Goal: Check status: Check status

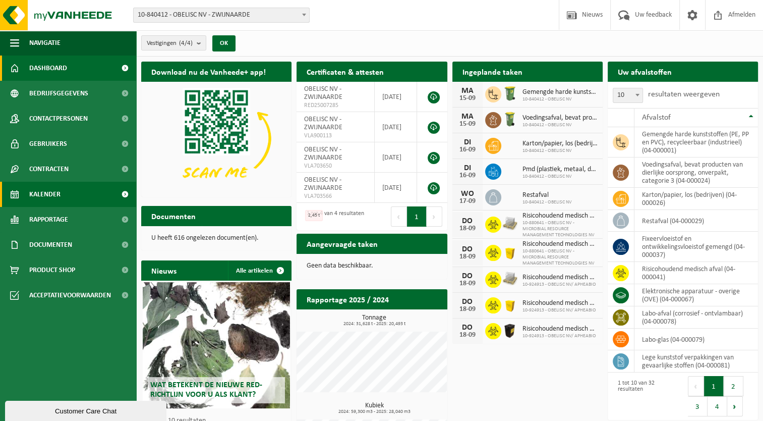
click at [54, 196] on span "Kalender" at bounding box center [44, 194] width 31 height 25
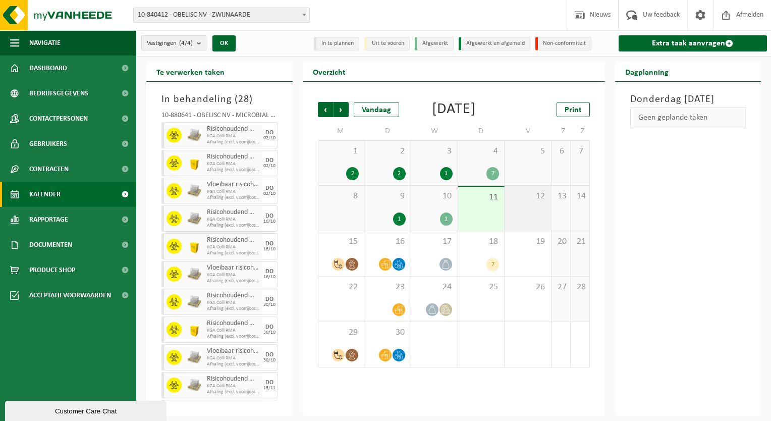
click at [527, 222] on div "12" at bounding box center [527, 208] width 46 height 45
click at [490, 262] on div "18 7" at bounding box center [481, 253] width 46 height 45
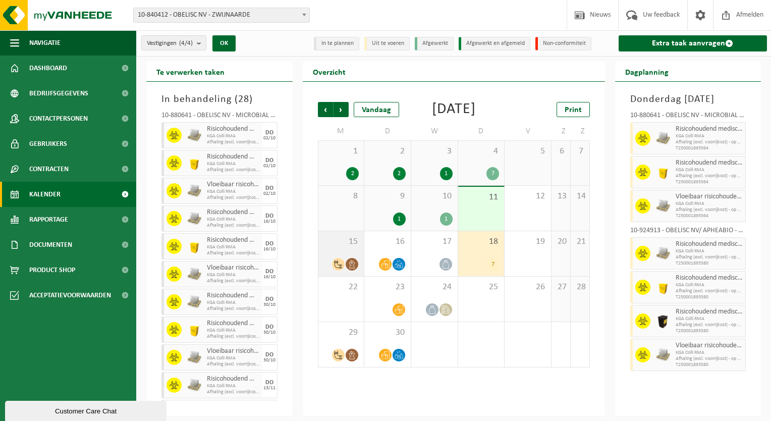
click at [349, 247] on span "15" at bounding box center [341, 241] width 36 height 11
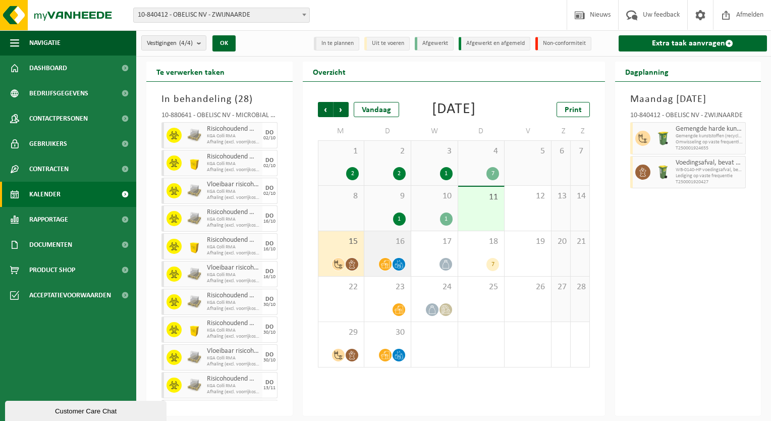
click at [374, 247] on span "16" at bounding box center [387, 241] width 36 height 11
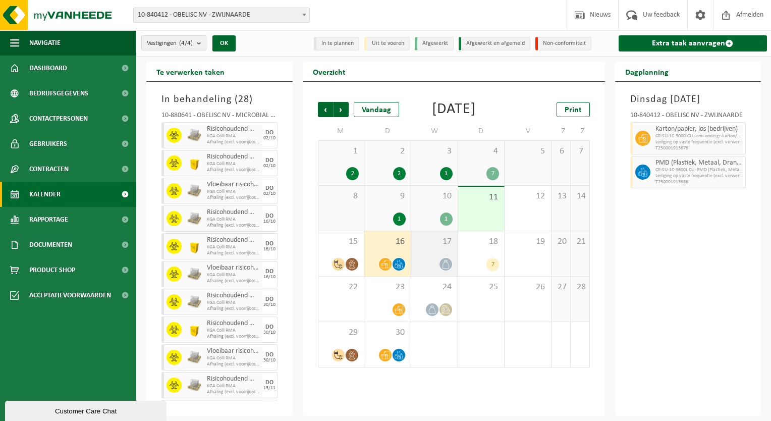
click at [426, 247] on span "17" at bounding box center [434, 241] width 36 height 11
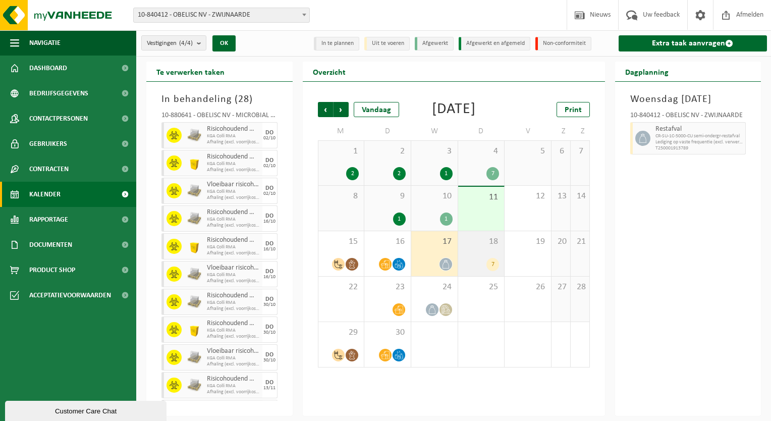
click at [474, 247] on span "18" at bounding box center [481, 241] width 36 height 11
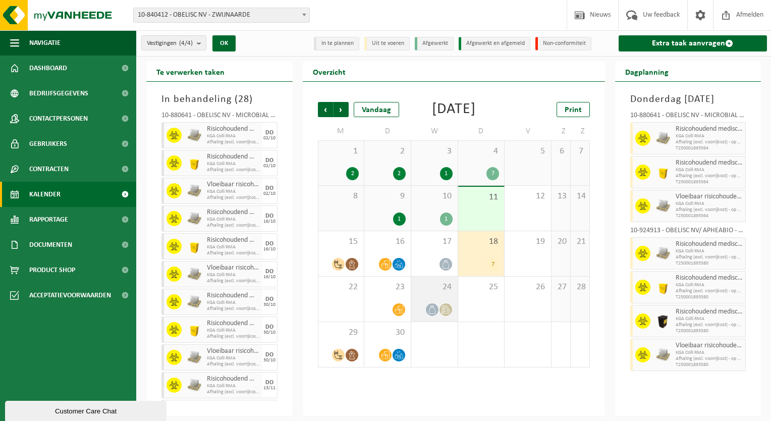
click at [439, 293] on span "24" at bounding box center [434, 286] width 36 height 11
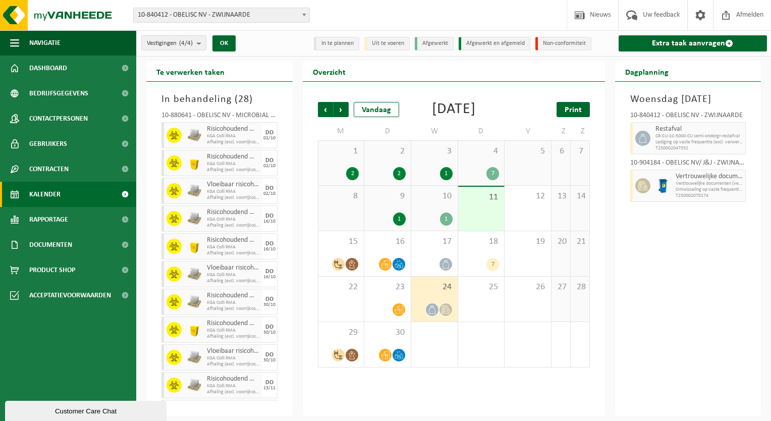
click at [567, 109] on span "Print" at bounding box center [572, 110] width 17 height 8
